Goal: Task Accomplishment & Management: Use online tool/utility

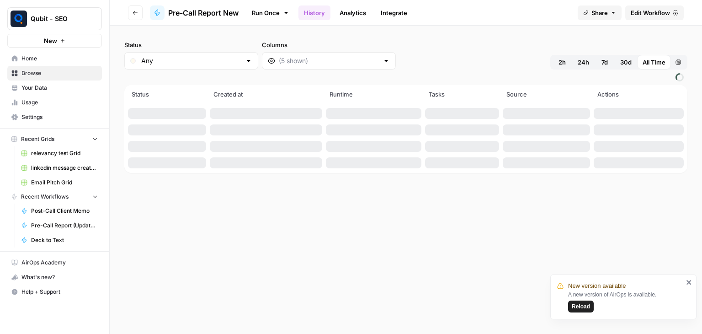
click at [576, 308] on span "Reload" at bounding box center [581, 306] width 18 height 8
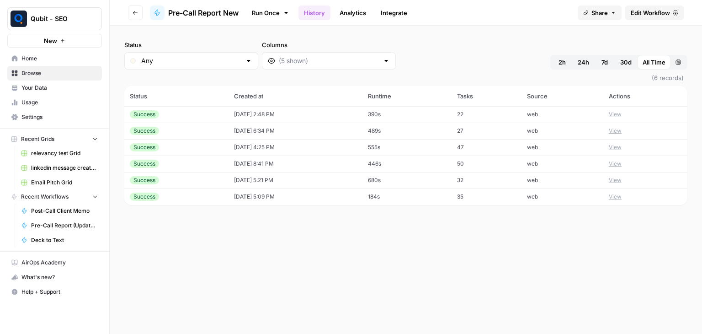
click at [134, 15] on icon "button" at bounding box center [135, 12] width 5 height 5
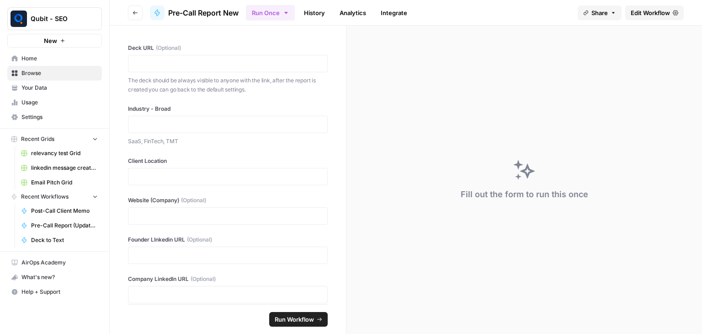
click at [134, 15] on icon "button" at bounding box center [135, 12] width 5 height 5
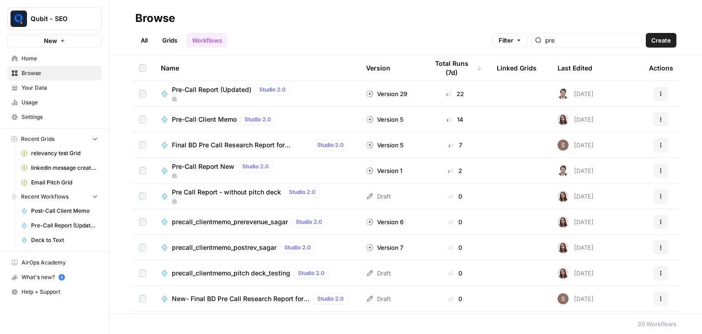
click at [212, 94] on div "Pre-Call Report (Updated) Studio 2.0" at bounding box center [233, 89] width 122 height 11
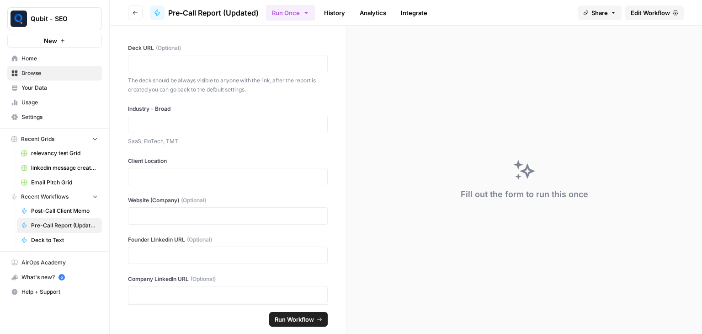
click at [134, 17] on button "Go back" at bounding box center [135, 12] width 15 height 15
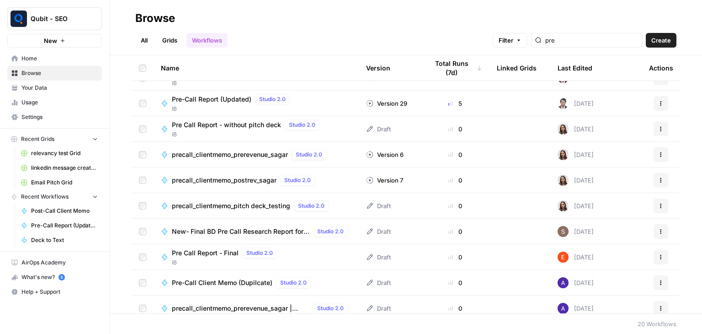
scroll to position [137, 0]
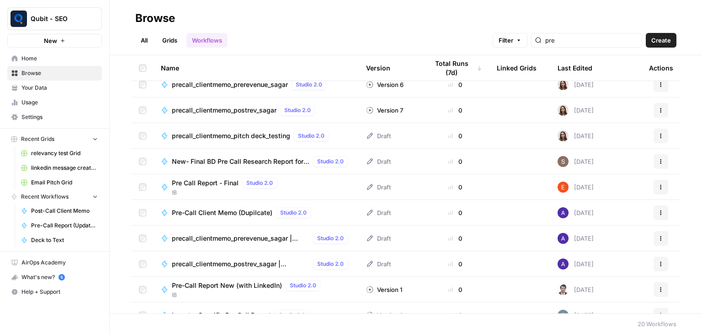
click at [252, 240] on span "precall_clientmemo_prerevenue_sagar | DUPLICATE" at bounding box center [241, 238] width 138 height 9
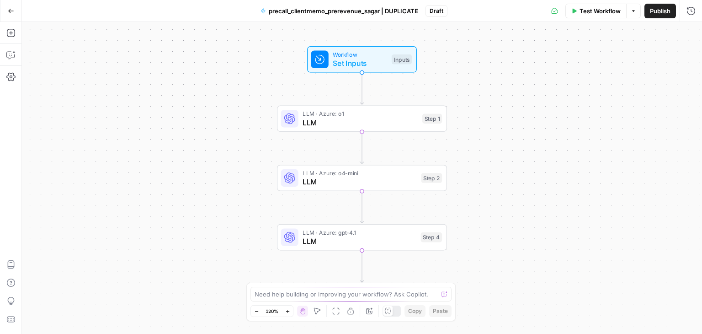
click at [343, 125] on span "LLM" at bounding box center [360, 122] width 115 height 11
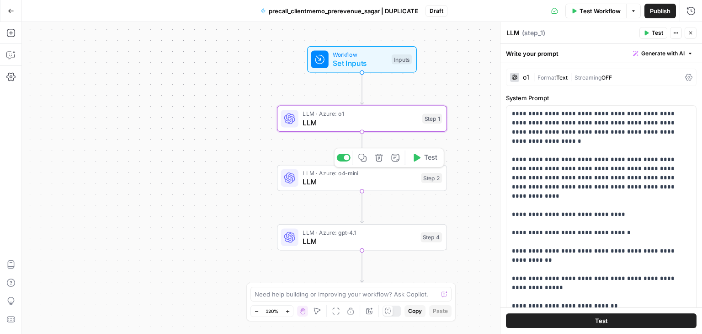
click at [368, 180] on span "LLM" at bounding box center [360, 181] width 114 height 11
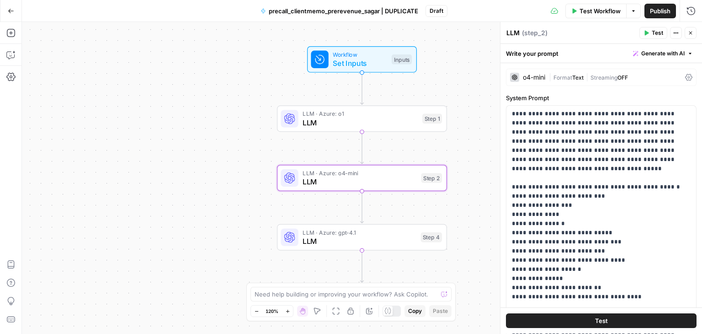
click at [674, 33] on icon "button" at bounding box center [674, 32] width 1 height 1
click at [341, 120] on span "LLM" at bounding box center [360, 122] width 115 height 11
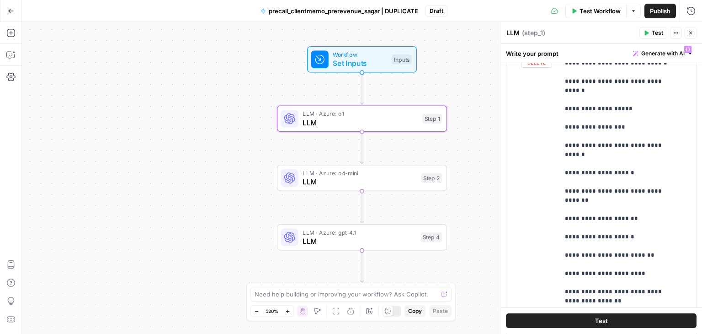
scroll to position [878, 0]
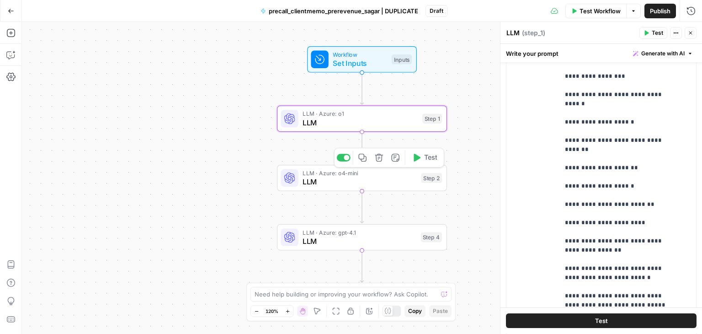
click at [309, 186] on span "LLM" at bounding box center [360, 181] width 114 height 11
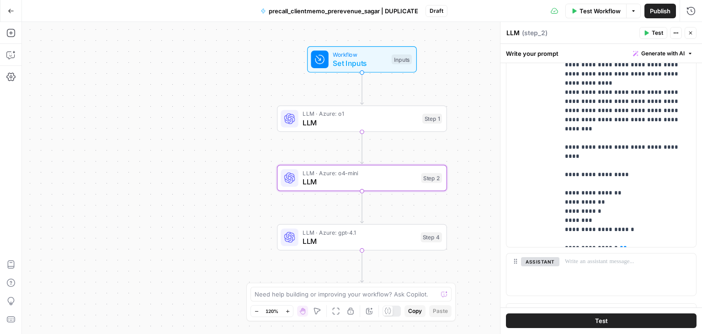
scroll to position [556, 0]
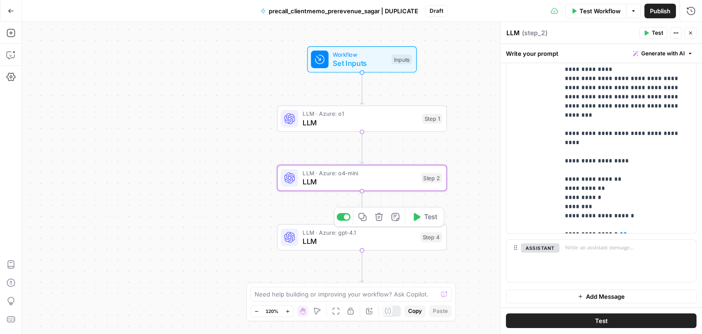
click at [375, 239] on span "LLM" at bounding box center [359, 240] width 113 height 11
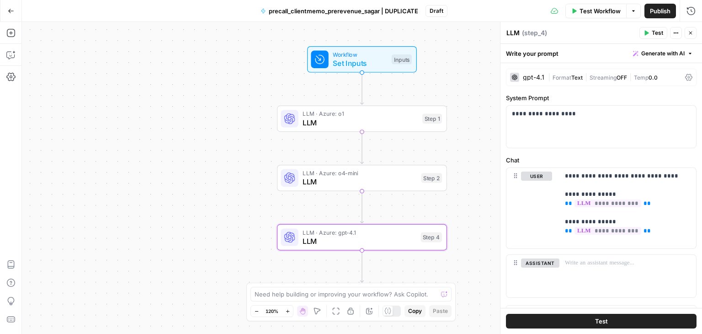
click at [324, 126] on span "LLM" at bounding box center [360, 122] width 115 height 11
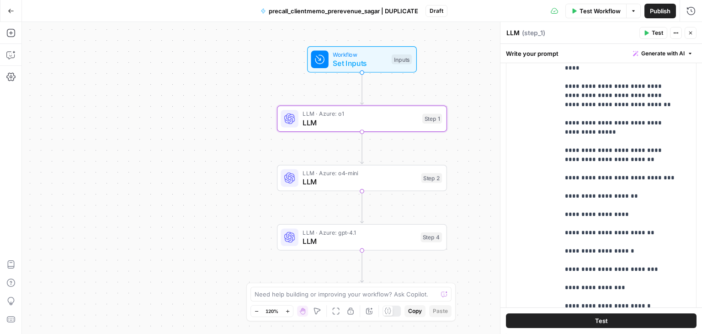
scroll to position [594, 0]
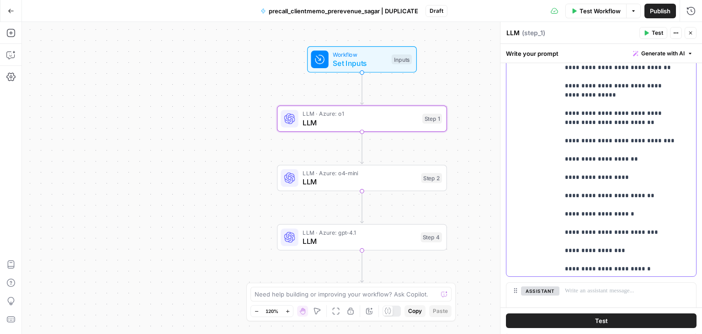
drag, startPoint x: 565, startPoint y: 116, endPoint x: 635, endPoint y: 257, distance: 158.2
click at [635, 257] on div "**********" at bounding box center [628, 90] width 137 height 373
drag, startPoint x: 563, startPoint y: 118, endPoint x: 648, endPoint y: 214, distance: 128.2
click at [648, 214] on div "**********" at bounding box center [628, 90] width 137 height 373
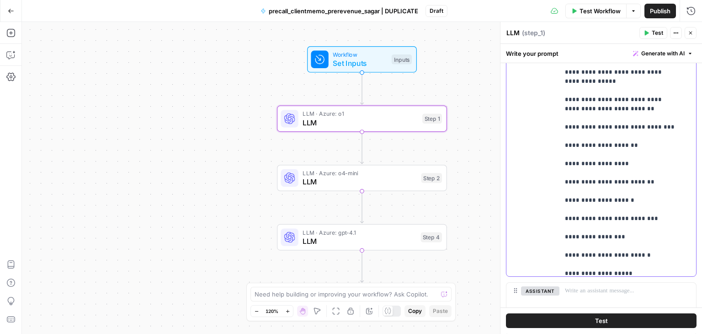
scroll to position [0, 0]
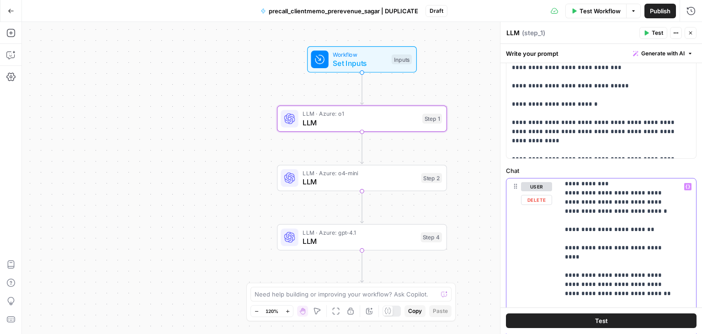
scroll to position [91, 0]
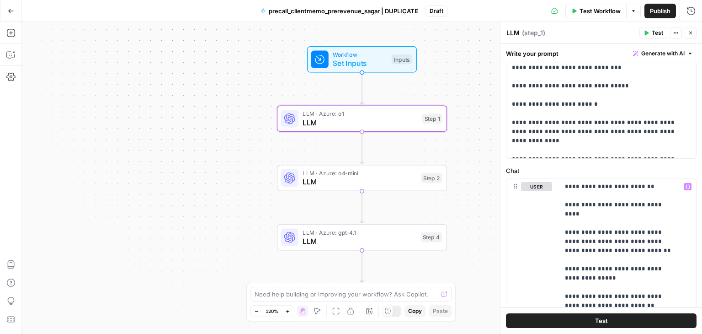
click at [694, 37] on button "Close" at bounding box center [691, 33] width 12 height 12
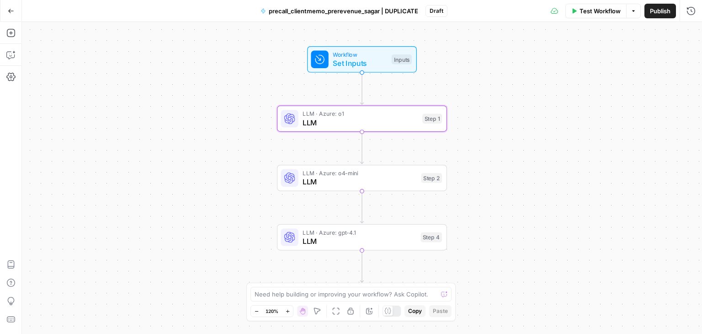
click at [15, 11] on button "Go Back" at bounding box center [11, 11] width 16 height 16
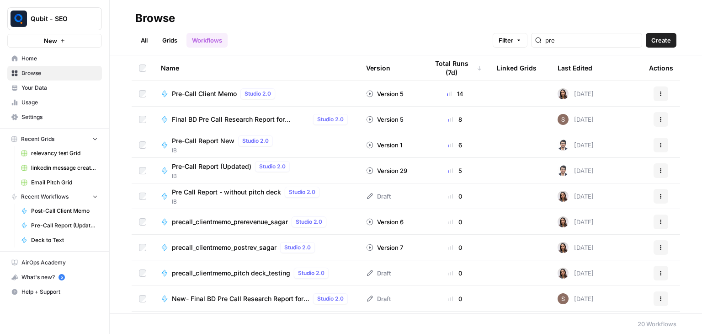
click at [237, 224] on span "precall_clientmemo_prerevenue_sagar" at bounding box center [230, 221] width 116 height 9
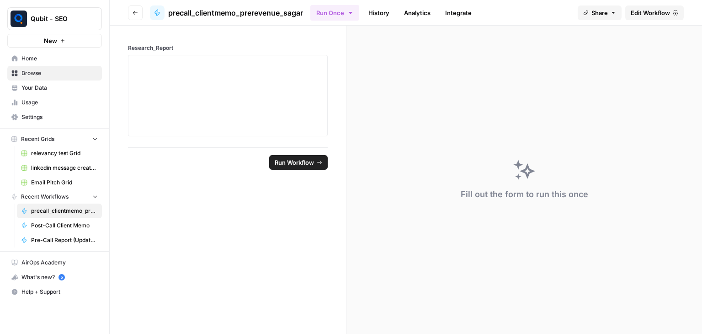
click at [655, 14] on span "Edit Workflow" at bounding box center [650, 12] width 39 height 9
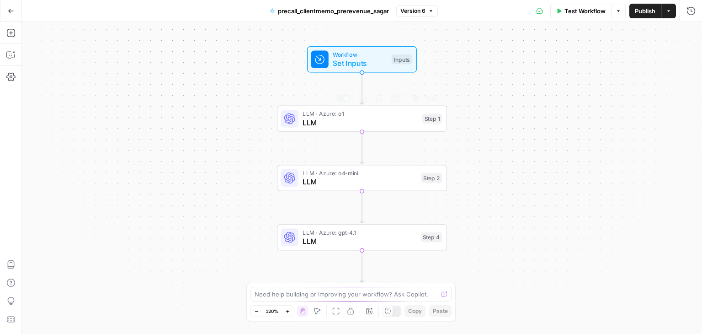
click at [347, 117] on span "LLM" at bounding box center [360, 122] width 115 height 11
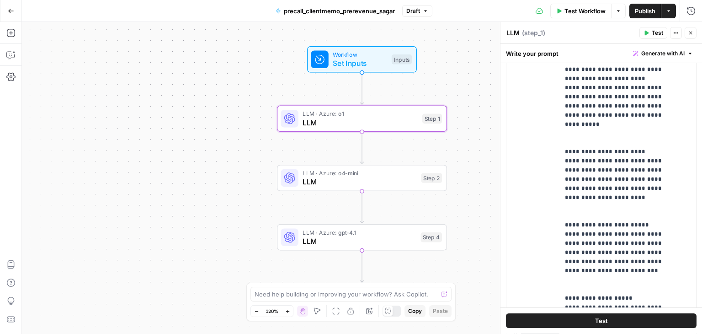
scroll to position [594, 0]
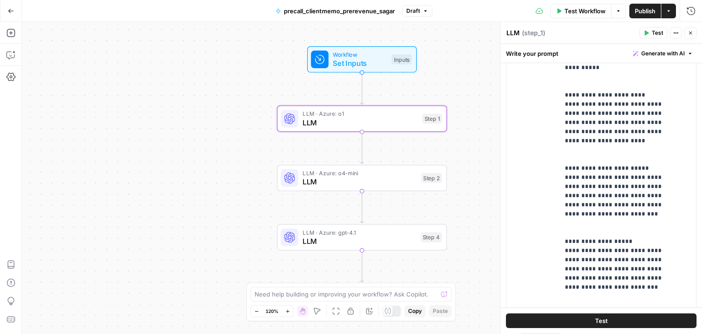
click at [691, 36] on button "Close" at bounding box center [691, 33] width 12 height 12
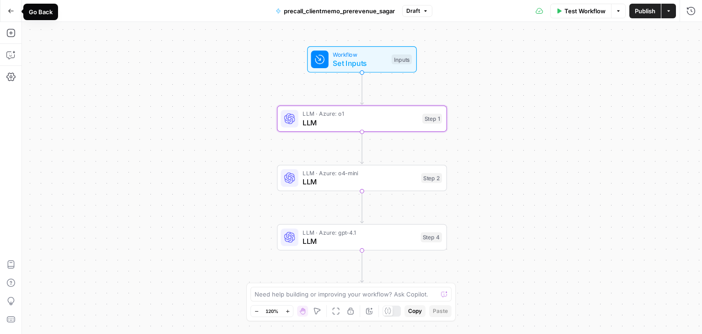
click at [8, 13] on icon "button" at bounding box center [11, 11] width 6 height 6
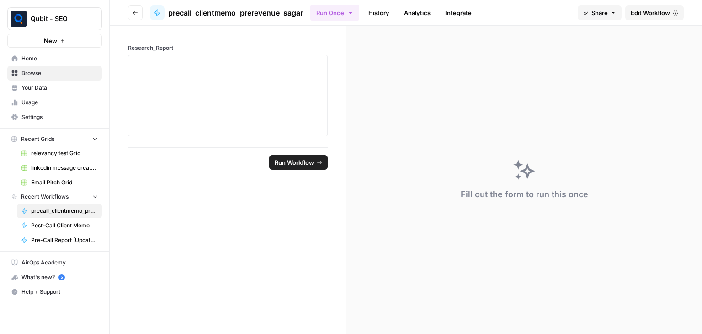
click at [669, 14] on span "Edit Workflow" at bounding box center [650, 12] width 39 height 9
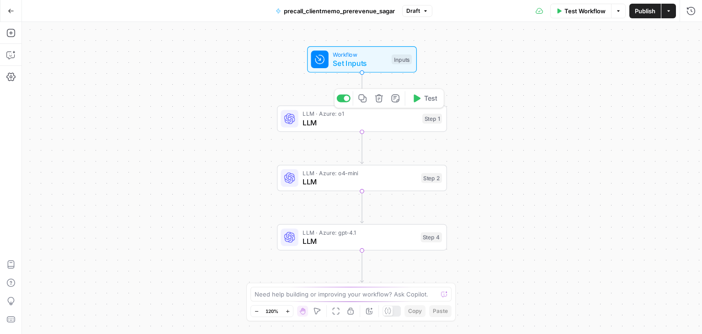
click at [325, 123] on span "LLM" at bounding box center [360, 122] width 115 height 11
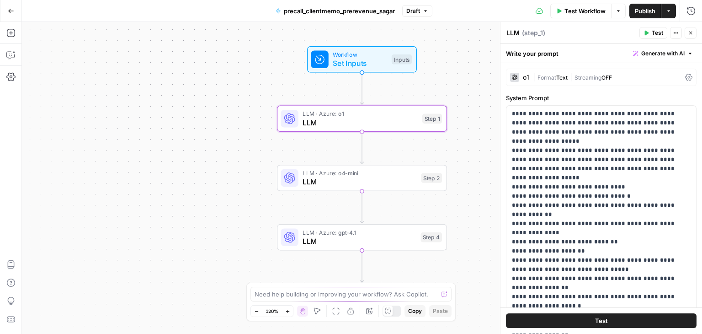
click at [689, 31] on icon "button" at bounding box center [690, 32] width 5 height 5
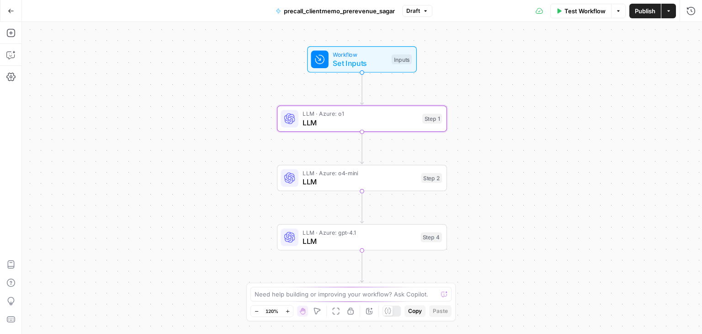
click at [6, 10] on button "Go Back" at bounding box center [11, 11] width 16 height 16
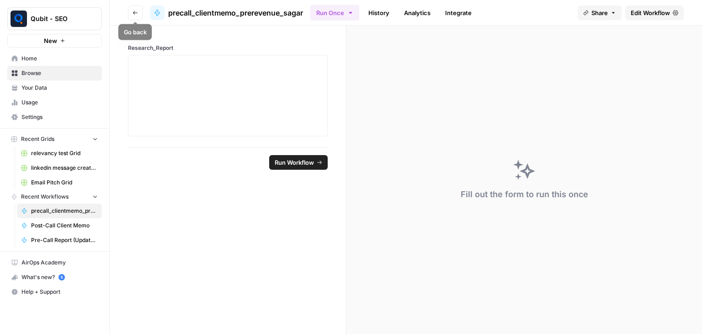
click at [130, 7] on button "Go back" at bounding box center [135, 12] width 15 height 15
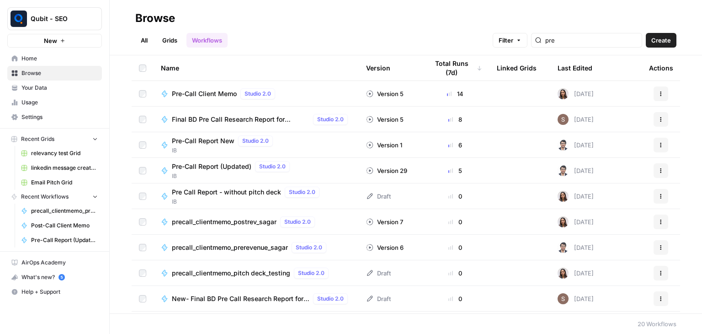
drag, startPoint x: 565, startPoint y: 246, endPoint x: 603, endPoint y: 248, distance: 37.5
click at [603, 248] on td "[DATE]" at bounding box center [595, 247] width 91 height 25
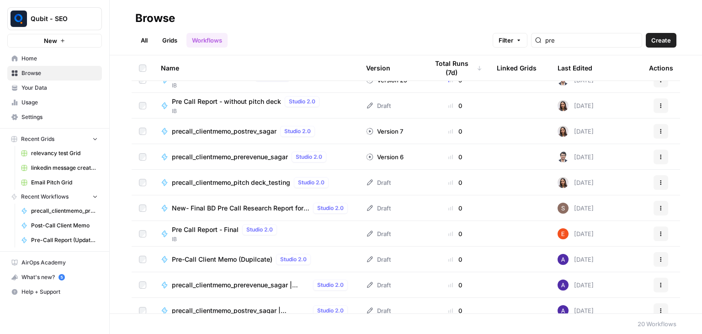
scroll to position [91, 0]
click at [259, 283] on span "precall_clientmemo_prerevenue_sagar | DUPLICATE" at bounding box center [241, 283] width 138 height 9
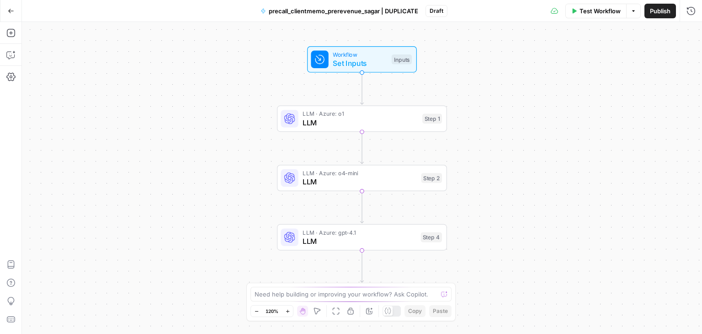
click at [313, 126] on span "LLM" at bounding box center [360, 122] width 115 height 11
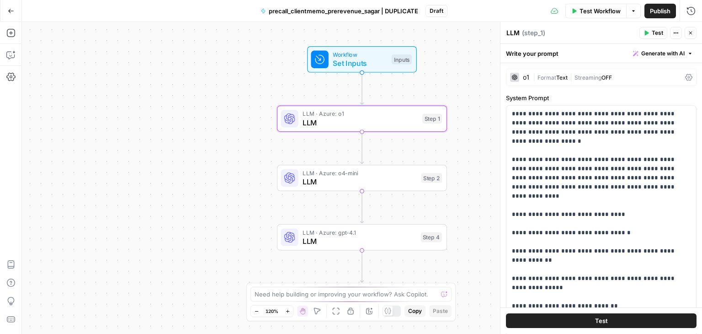
click at [512, 31] on textarea "LLM" at bounding box center [513, 32] width 13 height 9
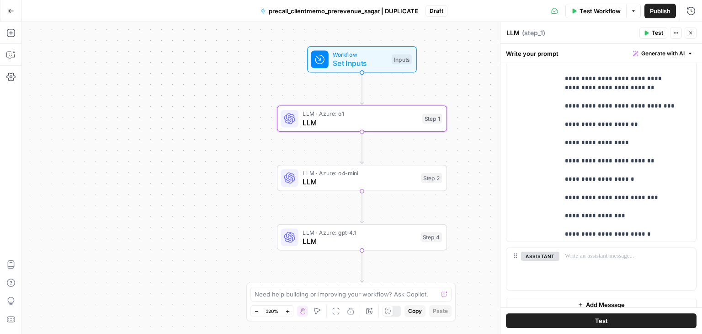
scroll to position [638, 0]
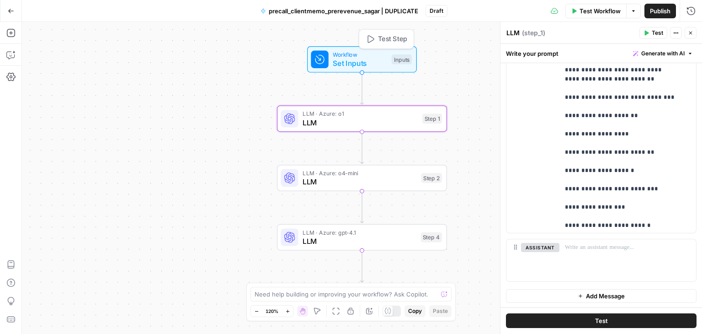
click at [340, 64] on span "Set Inputs" at bounding box center [360, 63] width 54 height 11
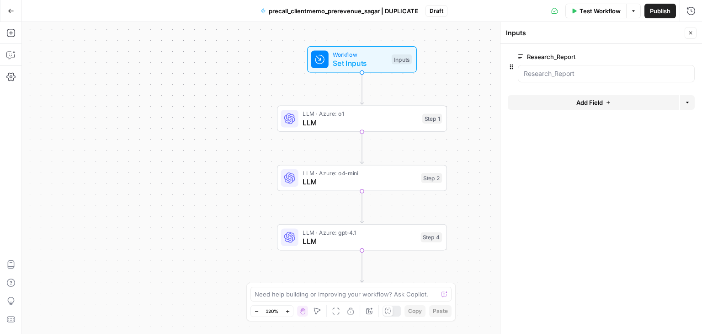
click at [688, 32] on icon "button" at bounding box center [690, 32] width 5 height 5
click at [16, 10] on button "Go Back" at bounding box center [11, 11] width 16 height 16
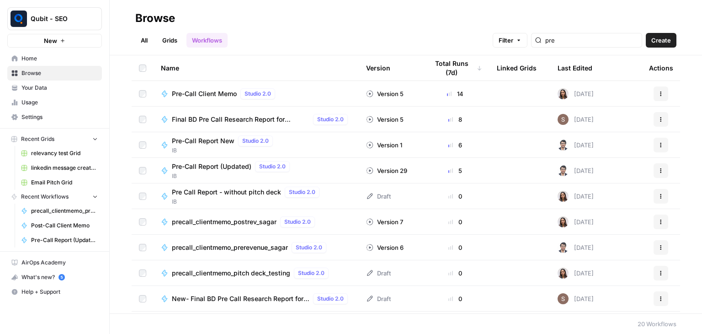
click at [280, 45] on div "All Grids Workflows Filter pre Create" at bounding box center [405, 37] width 541 height 22
